Goal: Check status: Check status

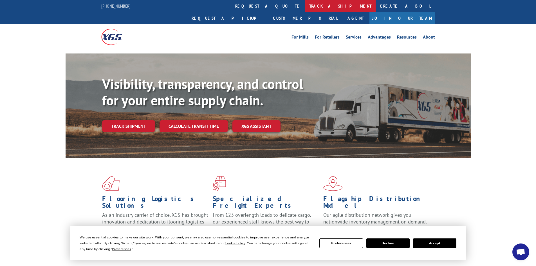
click at [305, 9] on link "track a shipment" at bounding box center [340, 6] width 71 height 12
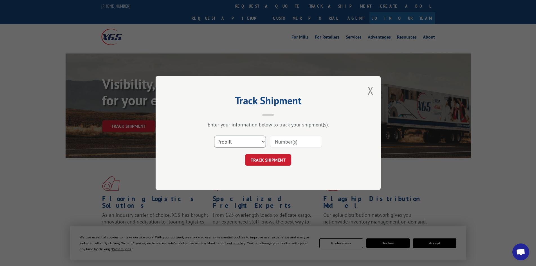
click at [238, 141] on select "Select category... Probill BOL PO" at bounding box center [240, 142] width 52 height 12
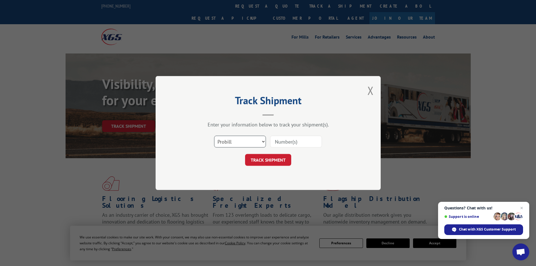
select select "po"
click at [214, 136] on select "Select category... Probill BOL PO" at bounding box center [240, 142] width 52 height 12
click at [285, 140] on input at bounding box center [296, 142] width 52 height 12
paste input "66519733"
type input "66519733"
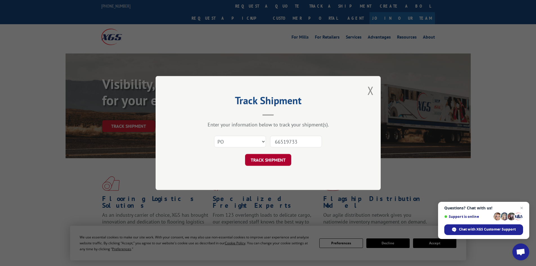
click at [275, 159] on button "TRACK SHIPMENT" at bounding box center [268, 160] width 46 height 12
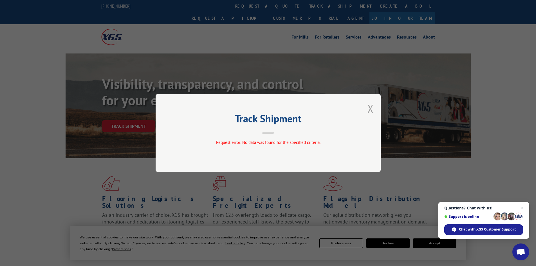
click at [371, 107] on button "Close modal" at bounding box center [370, 108] width 6 height 15
